Goal: Task Accomplishment & Management: Manage account settings

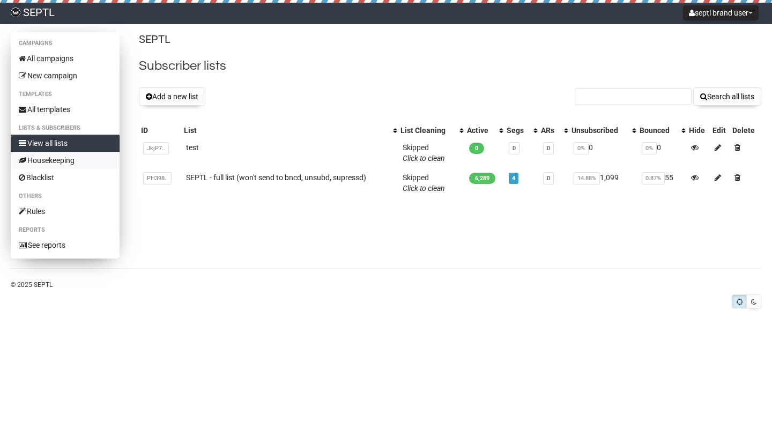
click at [64, 160] on link "Housekeeping" at bounding box center [65, 160] width 109 height 17
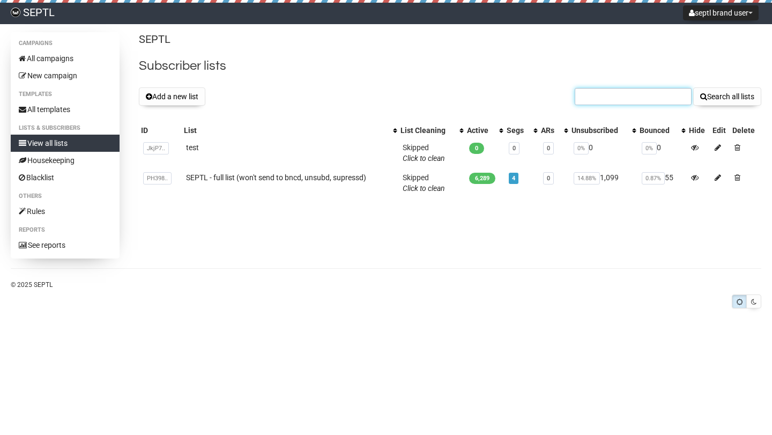
click at [657, 93] on input "text" at bounding box center [633, 96] width 117 height 17
type input "emb"
click at [693, 87] on button "Search all lists" at bounding box center [727, 96] width 68 height 18
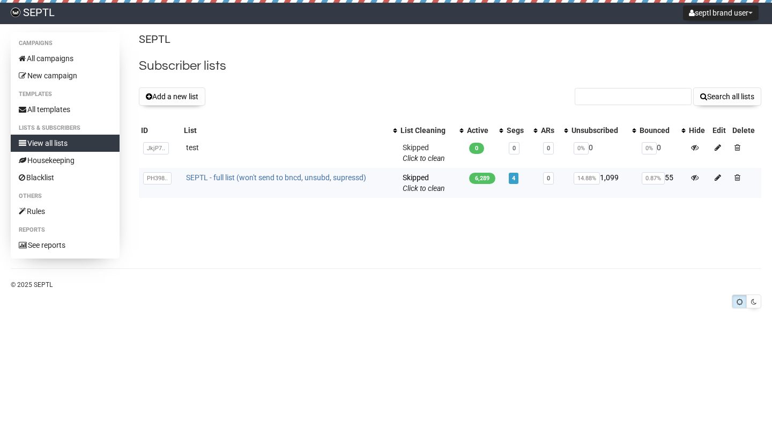
click at [269, 175] on link "SEPTL - full list (won't send to bncd, unsubd, supressd)" at bounding box center [276, 177] width 180 height 9
click at [170, 98] on button "Add a new list" at bounding box center [172, 96] width 66 height 18
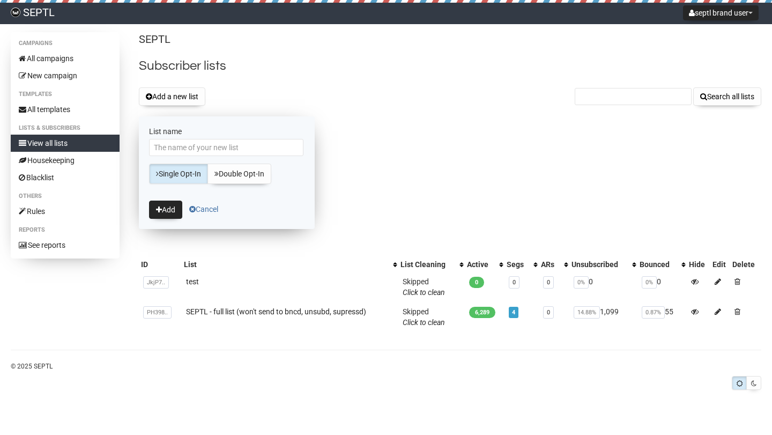
click at [208, 208] on link "Cancel" at bounding box center [203, 209] width 29 height 9
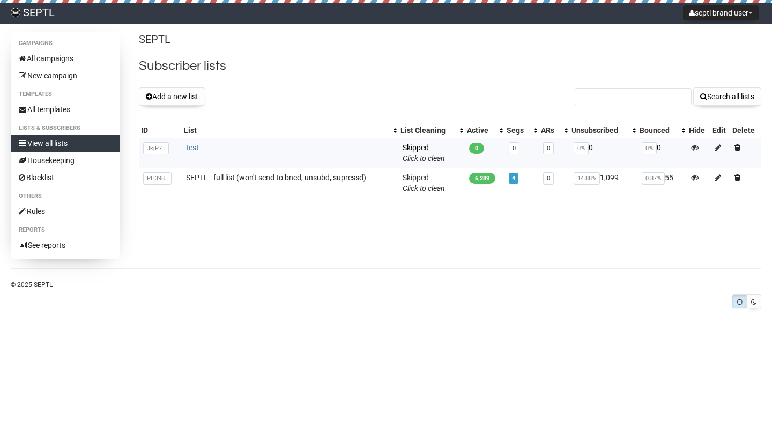
click at [192, 147] on link "test" at bounding box center [192, 147] width 13 height 9
click at [720, 149] on icon at bounding box center [718, 148] width 6 height 8
click at [258, 146] on td "test" at bounding box center [290, 153] width 217 height 30
click at [188, 148] on link "test" at bounding box center [192, 147] width 13 height 9
